Goal: Navigation & Orientation: Find specific page/section

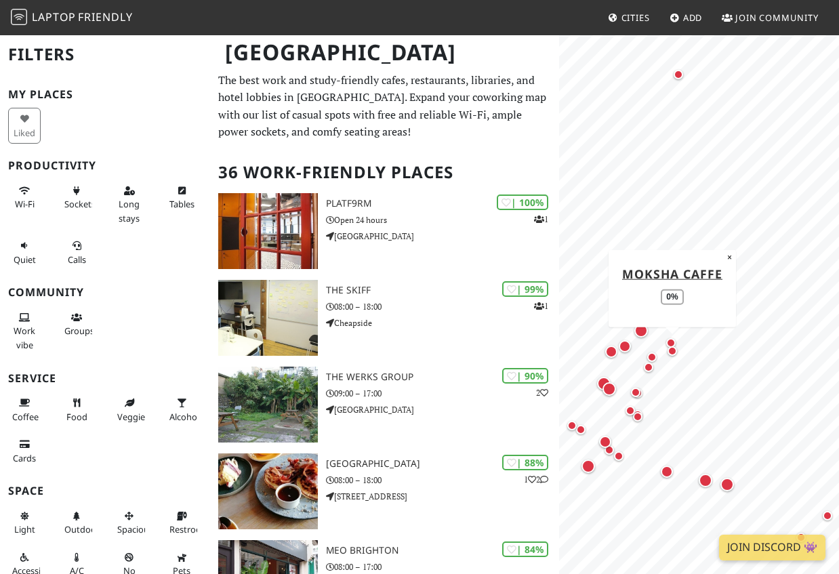
click at [672, 358] on div "Map marker" at bounding box center [672, 351] width 16 height 16
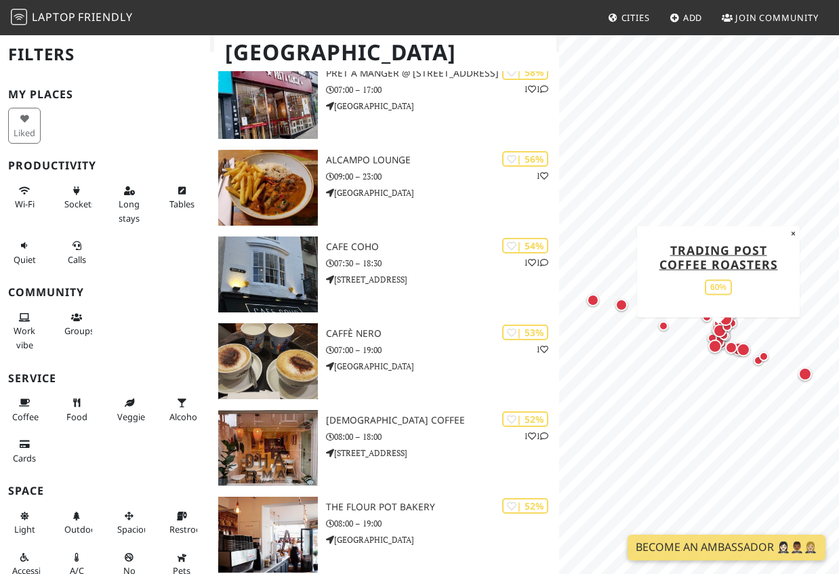
scroll to position [1617, 0]
